Goal: Information Seeking & Learning: Get advice/opinions

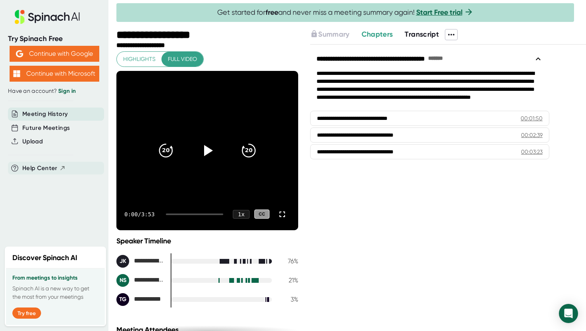
click at [51, 165] on span "Help Center" at bounding box center [39, 168] width 35 height 9
